Goal: Information Seeking & Learning: Learn about a topic

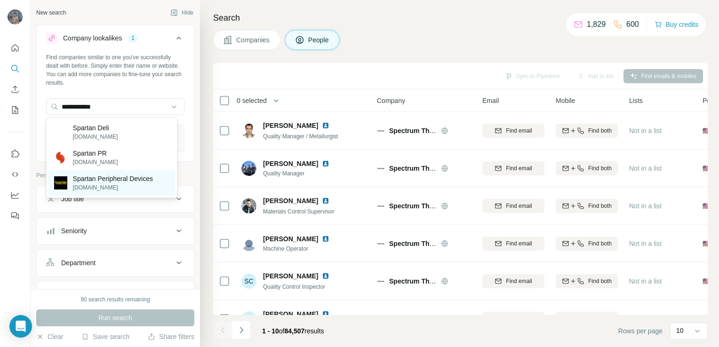
type input "**********"
click at [122, 187] on p "[DOMAIN_NAME]" at bounding box center [113, 188] width 80 height 8
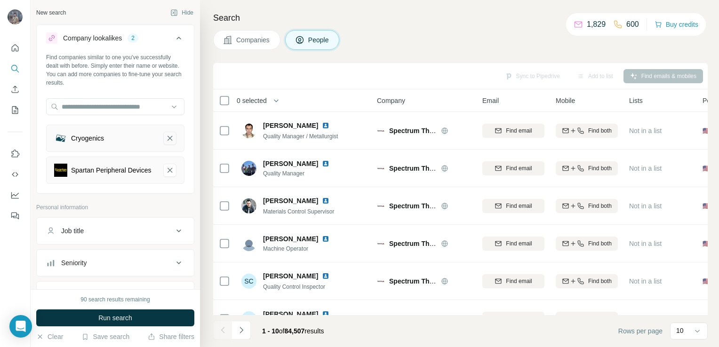
click at [166, 139] on icon "Cryogenics-remove-button" at bounding box center [170, 138] width 8 height 9
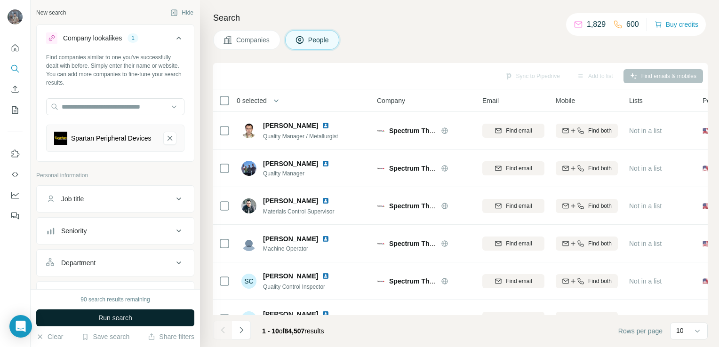
click at [134, 321] on button "Run search" at bounding box center [115, 318] width 158 height 17
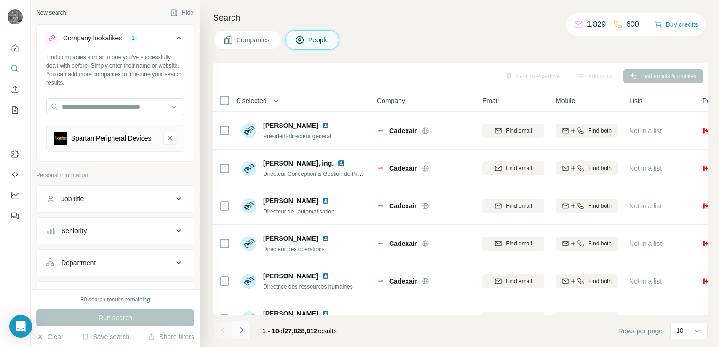
click at [245, 331] on icon "Navigate to next page" at bounding box center [241, 330] width 9 height 9
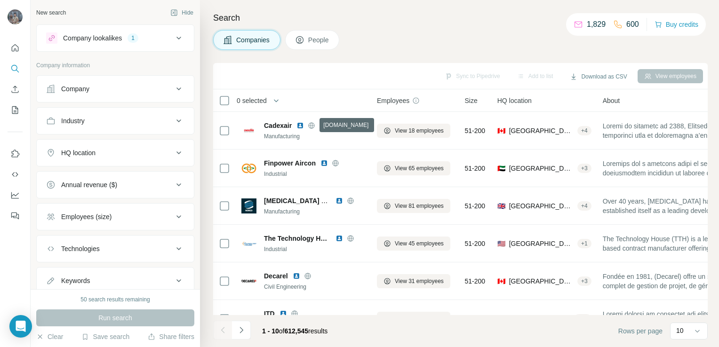
drag, startPoint x: 309, startPoint y: 125, endPoint x: 367, endPoint y: 40, distance: 102.2
click at [367, 40] on div "Companies People" at bounding box center [460, 40] width 495 height 20
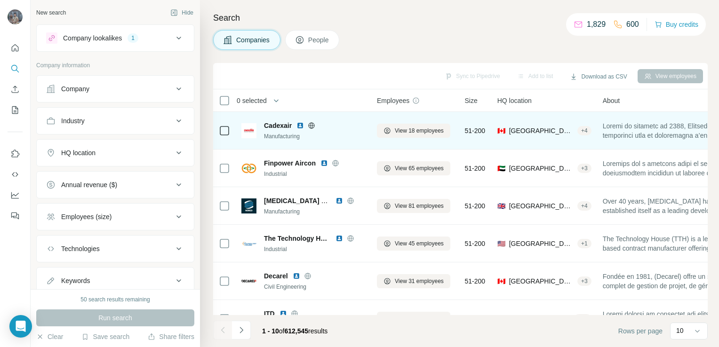
click at [311, 127] on icon at bounding box center [312, 126] width 8 height 8
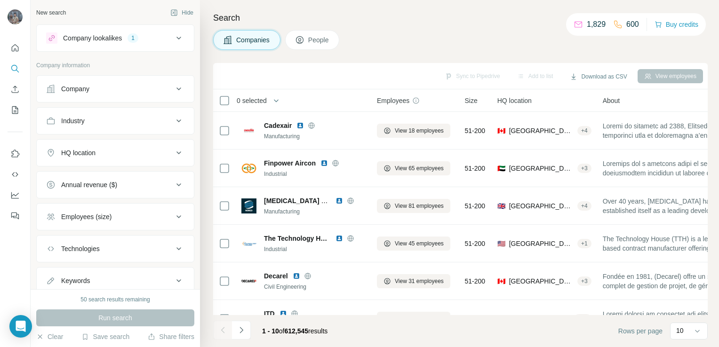
drag, startPoint x: 405, startPoint y: 130, endPoint x: 395, endPoint y: 45, distance: 86.2
click at [395, 45] on div "Companies People" at bounding box center [460, 40] width 495 height 20
drag, startPoint x: 337, startPoint y: 163, endPoint x: 442, endPoint y: 39, distance: 162.9
click at [442, 39] on div "Companies People" at bounding box center [460, 40] width 495 height 20
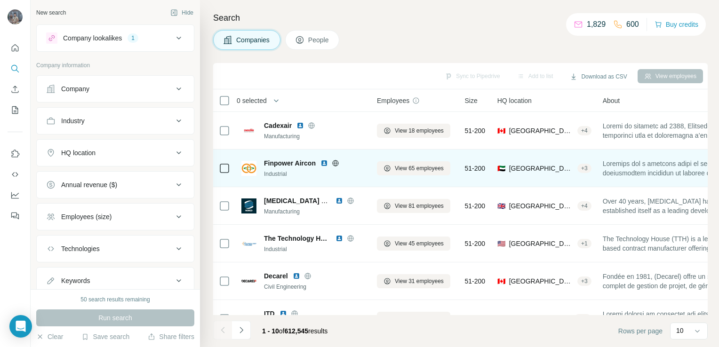
click at [336, 167] on icon at bounding box center [336, 164] width 8 height 8
click at [403, 171] on span "View 65 employees" at bounding box center [419, 168] width 49 height 8
